Goal: Transaction & Acquisition: Book appointment/travel/reservation

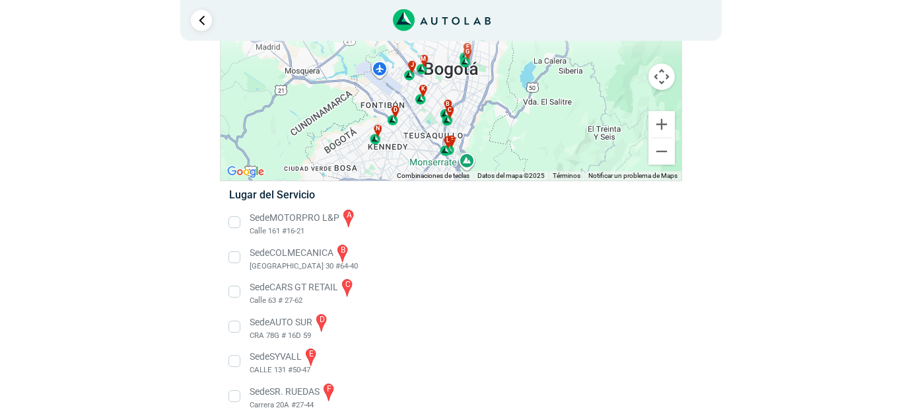
scroll to position [87, 0]
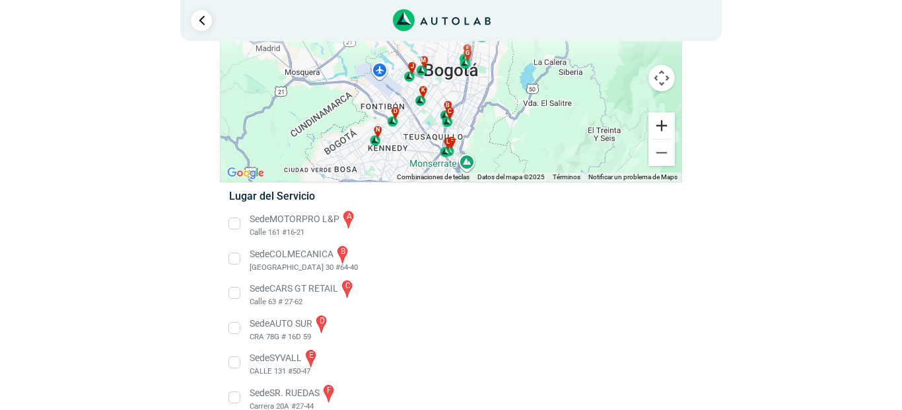
click at [661, 129] on button "Ampliar" at bounding box center [662, 125] width 26 height 26
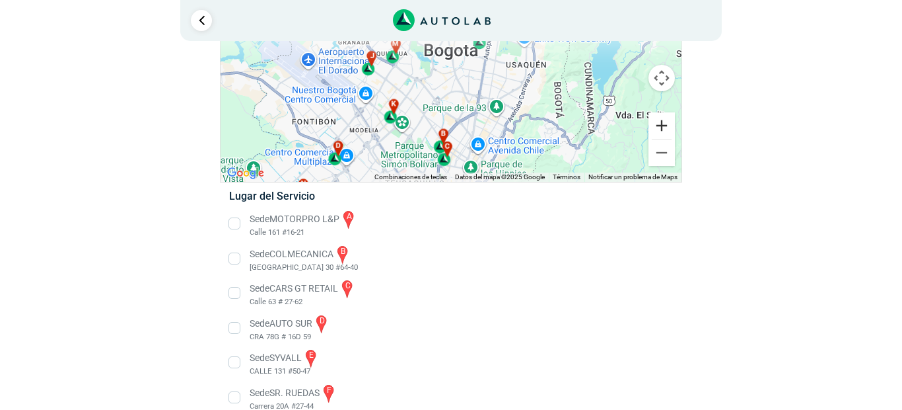
click at [661, 129] on button "Ampliar" at bounding box center [662, 125] width 26 height 26
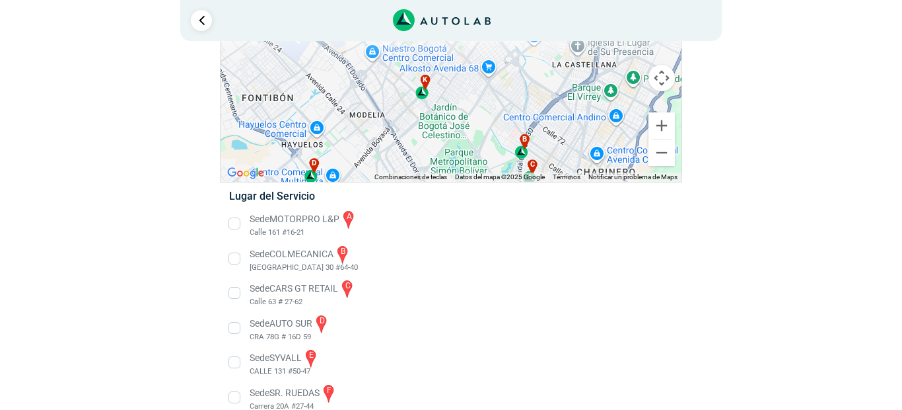
drag, startPoint x: 451, startPoint y: 125, endPoint x: 539, endPoint y: 77, distance: 100.2
click at [539, 77] on div "a b c d e f g" at bounding box center [451, 90] width 461 height 184
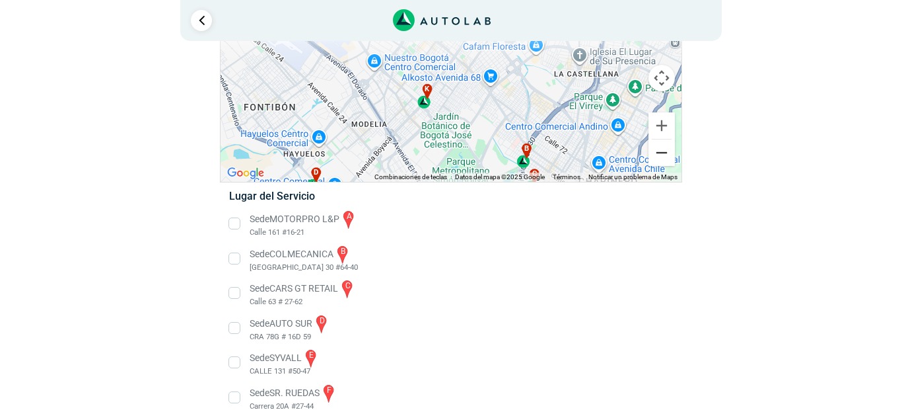
click at [665, 156] on button "Reducir" at bounding box center [662, 152] width 26 height 26
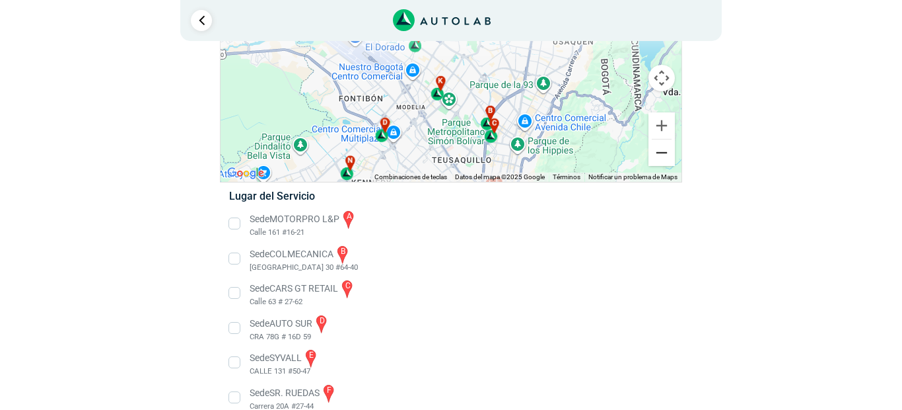
click at [665, 156] on button "Reducir" at bounding box center [662, 152] width 26 height 26
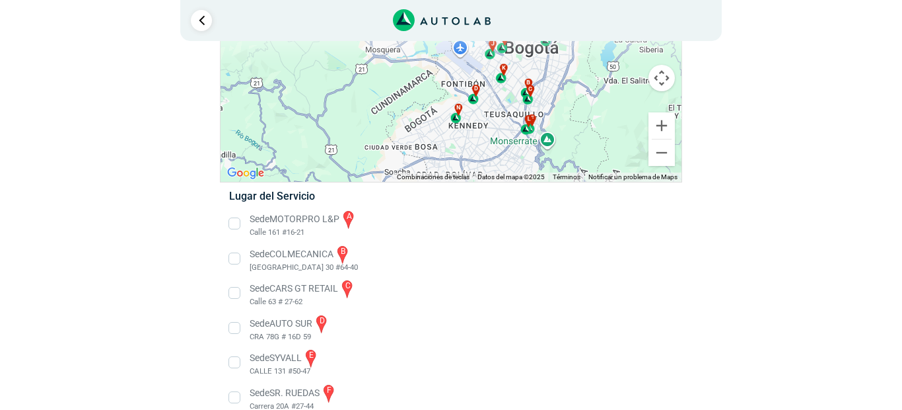
drag, startPoint x: 413, startPoint y: 139, endPoint x: 472, endPoint y: 128, distance: 60.5
click at [472, 128] on div "a b c d e f g" at bounding box center [451, 90] width 461 height 184
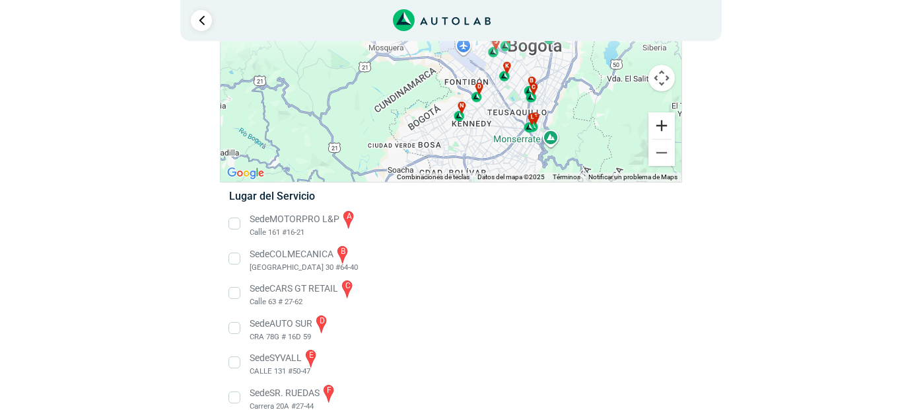
click at [659, 122] on button "Ampliar" at bounding box center [662, 125] width 26 height 26
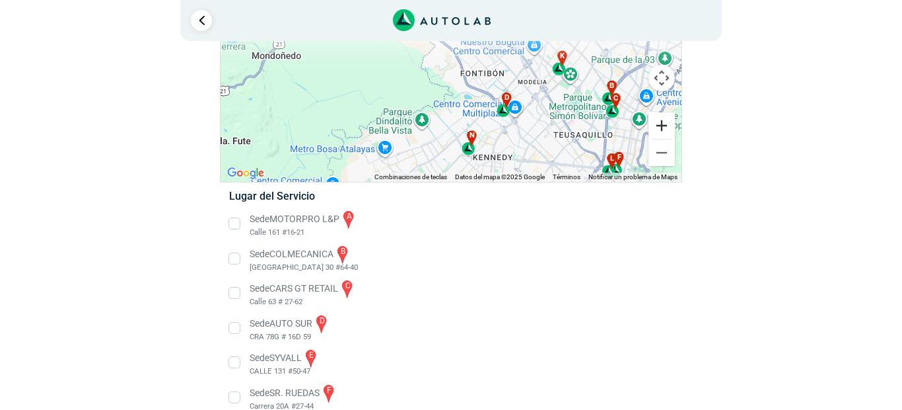
click at [665, 123] on button "Ampliar" at bounding box center [662, 125] width 26 height 26
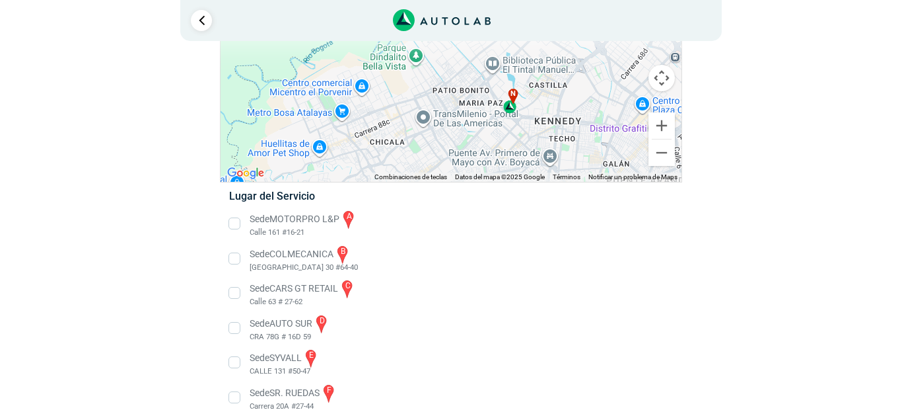
drag, startPoint x: 485, startPoint y: 131, endPoint x: 505, endPoint y: 29, distance: 103.8
click at [506, 22] on div "a b c d e f g" at bounding box center [451, 90] width 461 height 184
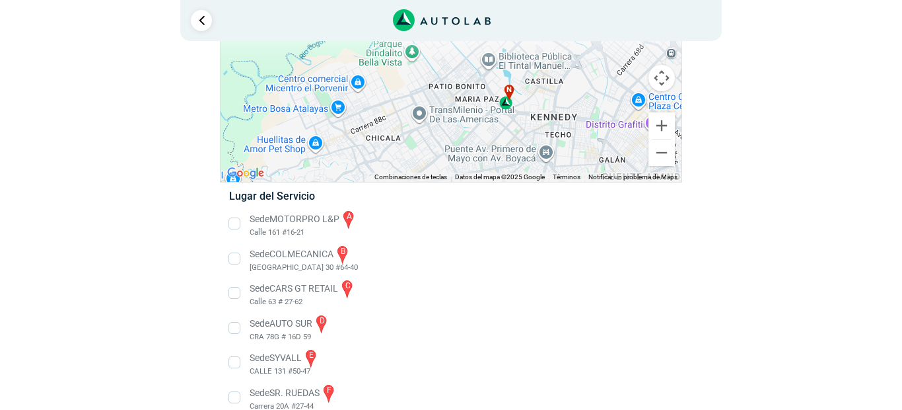
click at [235, 257] on li "Sede COLMECANICA b [GEOGRAPHIC_DATA] 30 #64-40" at bounding box center [450, 259] width 463 height 30
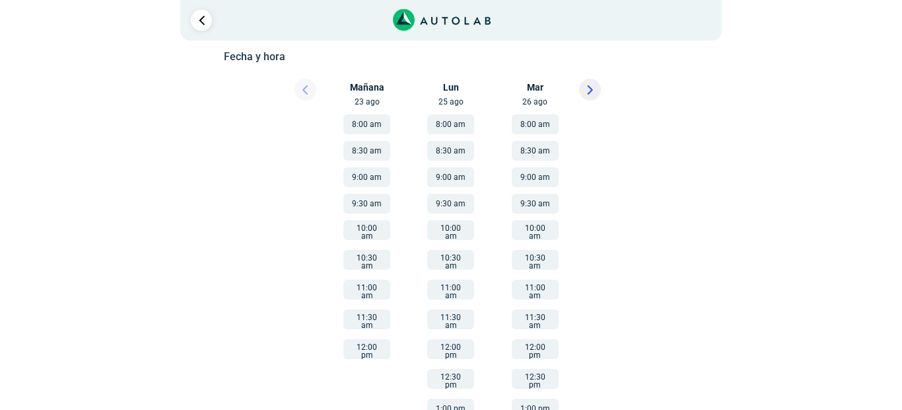
scroll to position [174, 0]
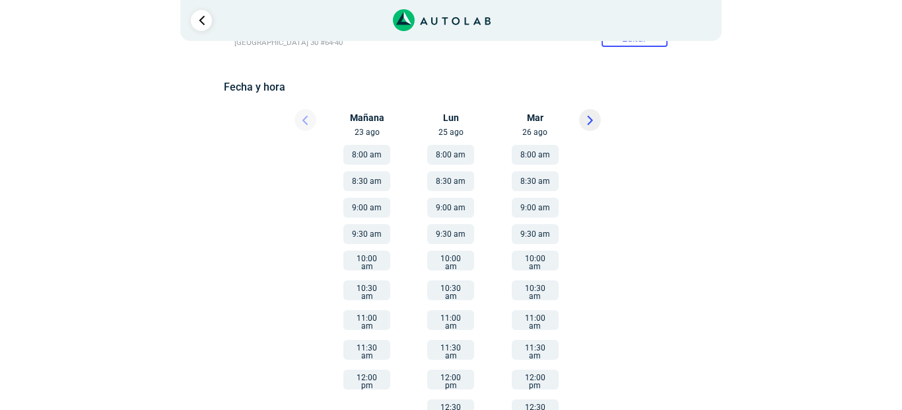
click at [365, 287] on button "10:30 am" at bounding box center [367, 290] width 47 height 20
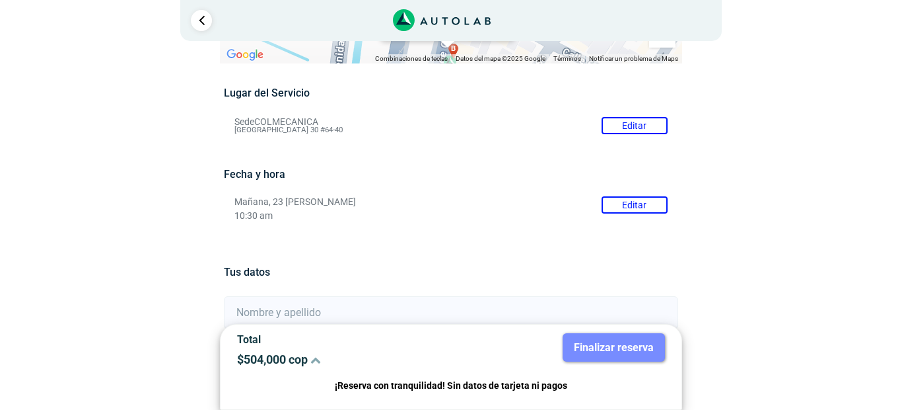
scroll to position [174, 0]
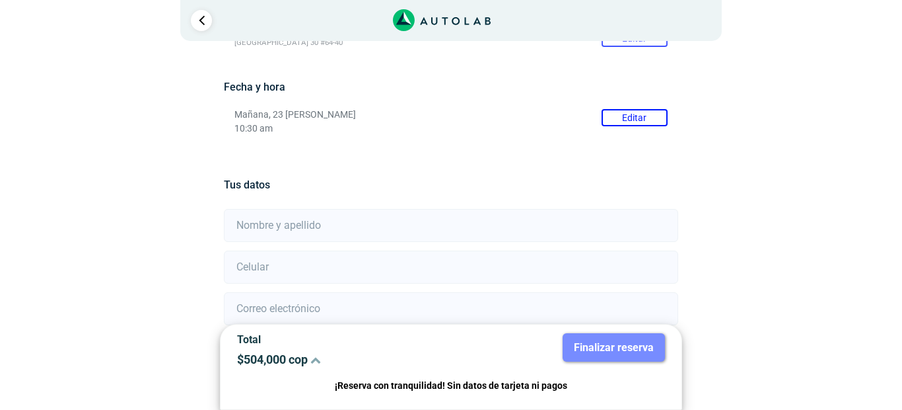
click at [309, 225] on input "text" at bounding box center [451, 225] width 454 height 33
type input "c"
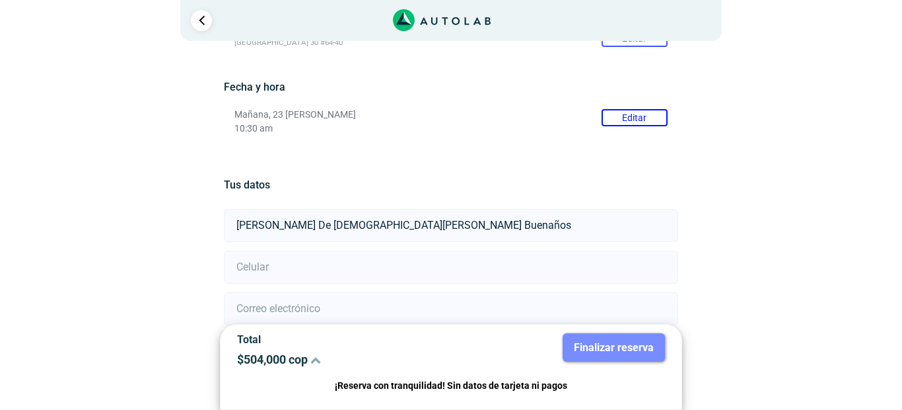
type input "[PERSON_NAME] De [DEMOGRAPHIC_DATA][PERSON_NAME] Buenaños"
click at [268, 268] on input "number" at bounding box center [451, 266] width 454 height 33
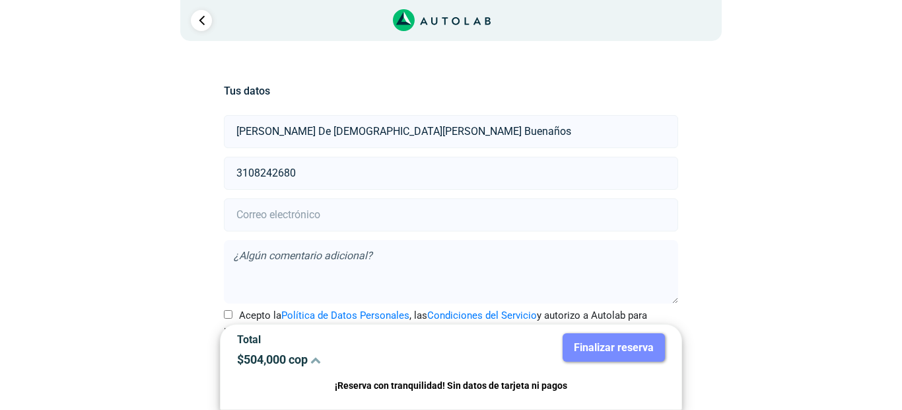
scroll to position [306, 0]
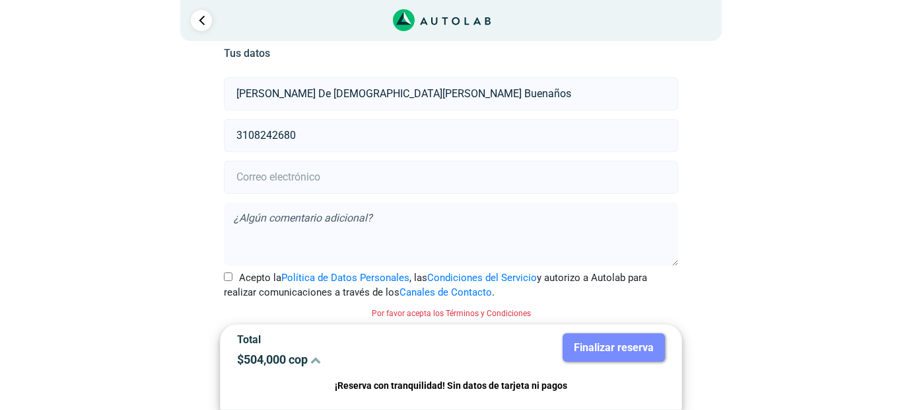
type input "3108242680"
drag, startPoint x: 307, startPoint y: 176, endPoint x: 317, endPoint y: 183, distance: 11.9
click at [316, 180] on input "email" at bounding box center [451, 177] width 454 height 33
type input "[EMAIL_ADDRESS][DOMAIN_NAME]"
click at [316, 221] on textarea at bounding box center [451, 233] width 454 height 63
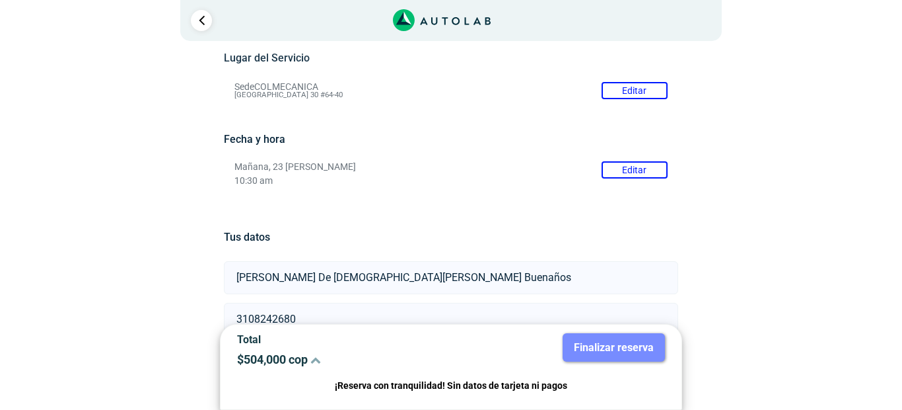
scroll to position [44, 0]
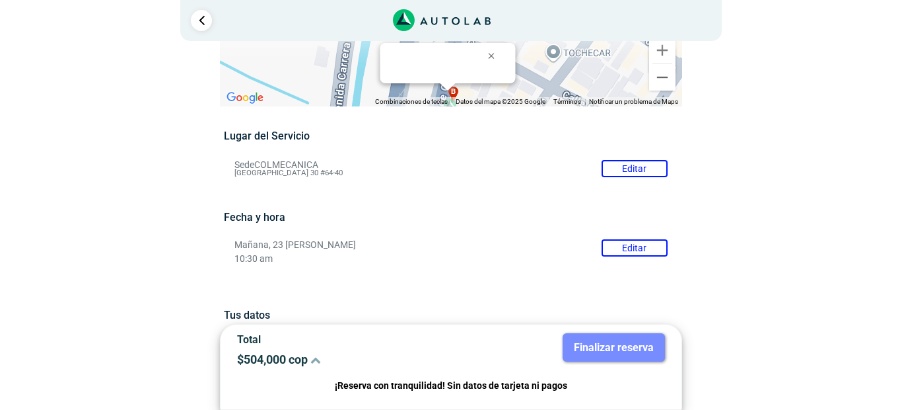
click at [631, 250] on button "Editar" at bounding box center [635, 247] width 66 height 17
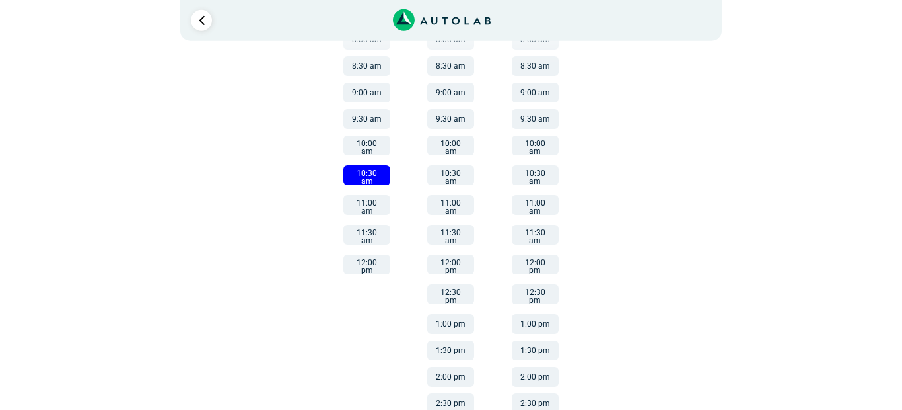
scroll to position [283, 0]
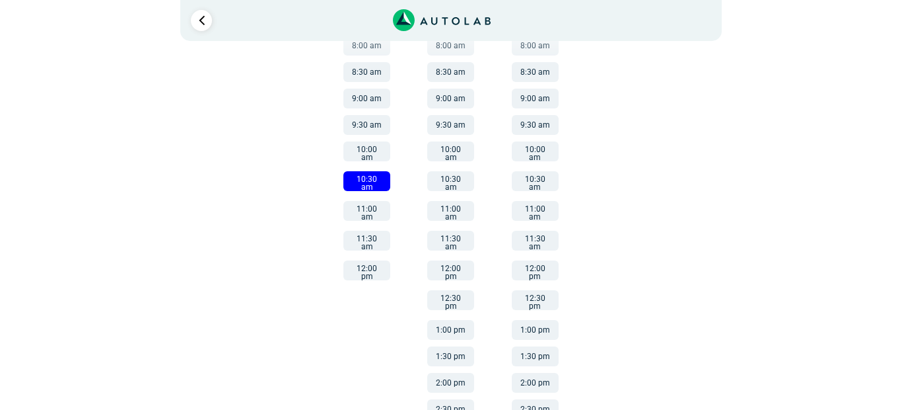
click at [365, 205] on button "11:00 am" at bounding box center [367, 211] width 47 height 20
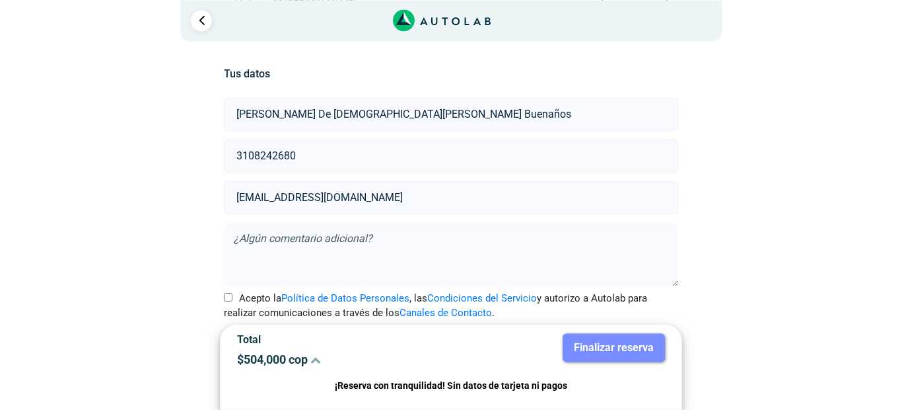
scroll to position [306, 0]
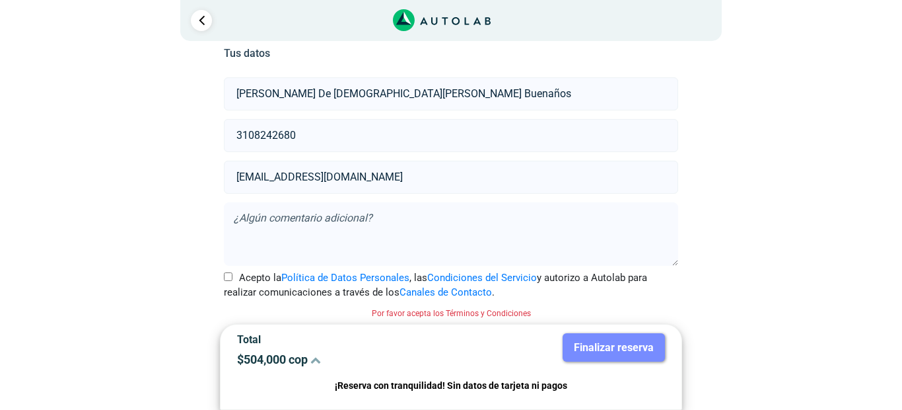
click at [231, 274] on input "Acepto la Política de Datos Personales , las Condiciones del Servicio y autoriz…" at bounding box center [228, 276] width 9 height 9
checkbox input "true"
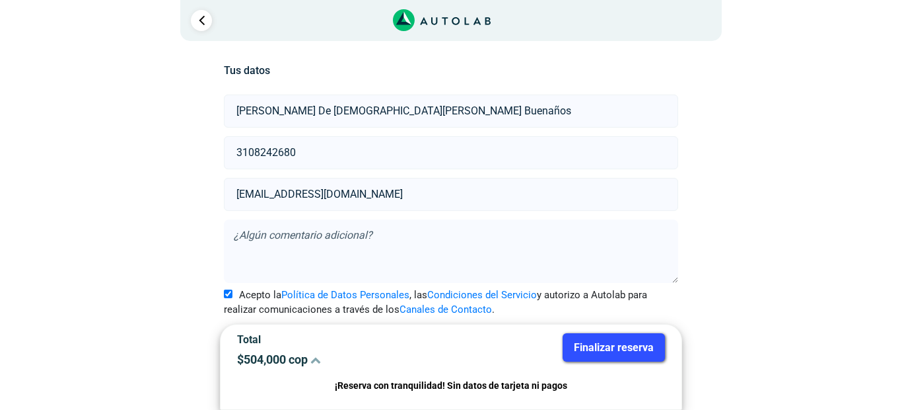
click at [589, 353] on button "Finalizar reserva" at bounding box center [614, 347] width 102 height 28
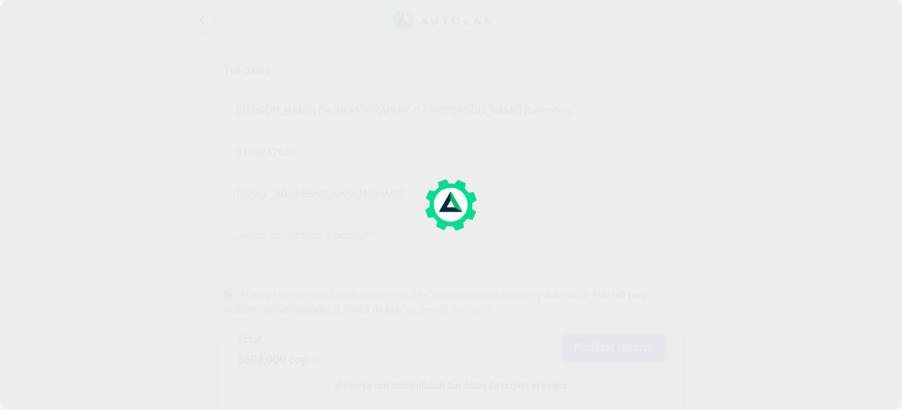
scroll to position [0, 0]
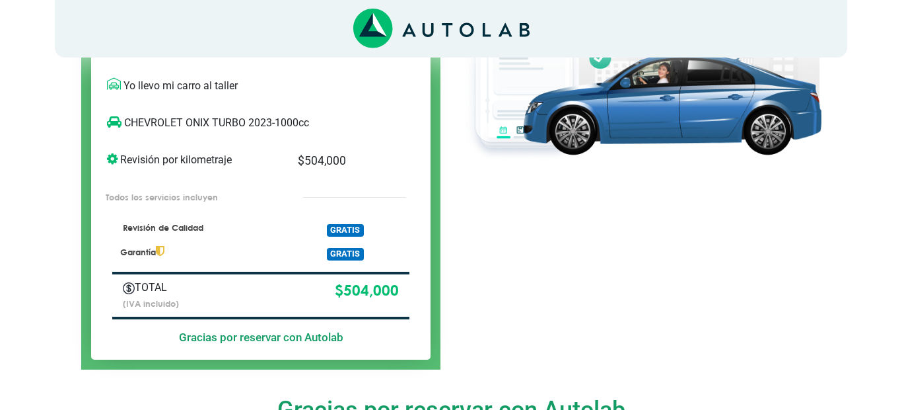
scroll to position [781, 0]
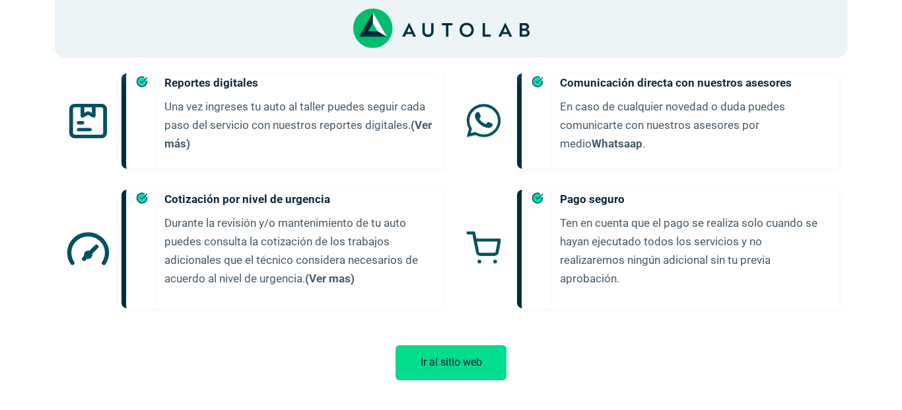
click at [431, 345] on button "Ir al sitio web" at bounding box center [451, 362] width 111 height 35
